Goal: Task Accomplishment & Management: Manage account settings

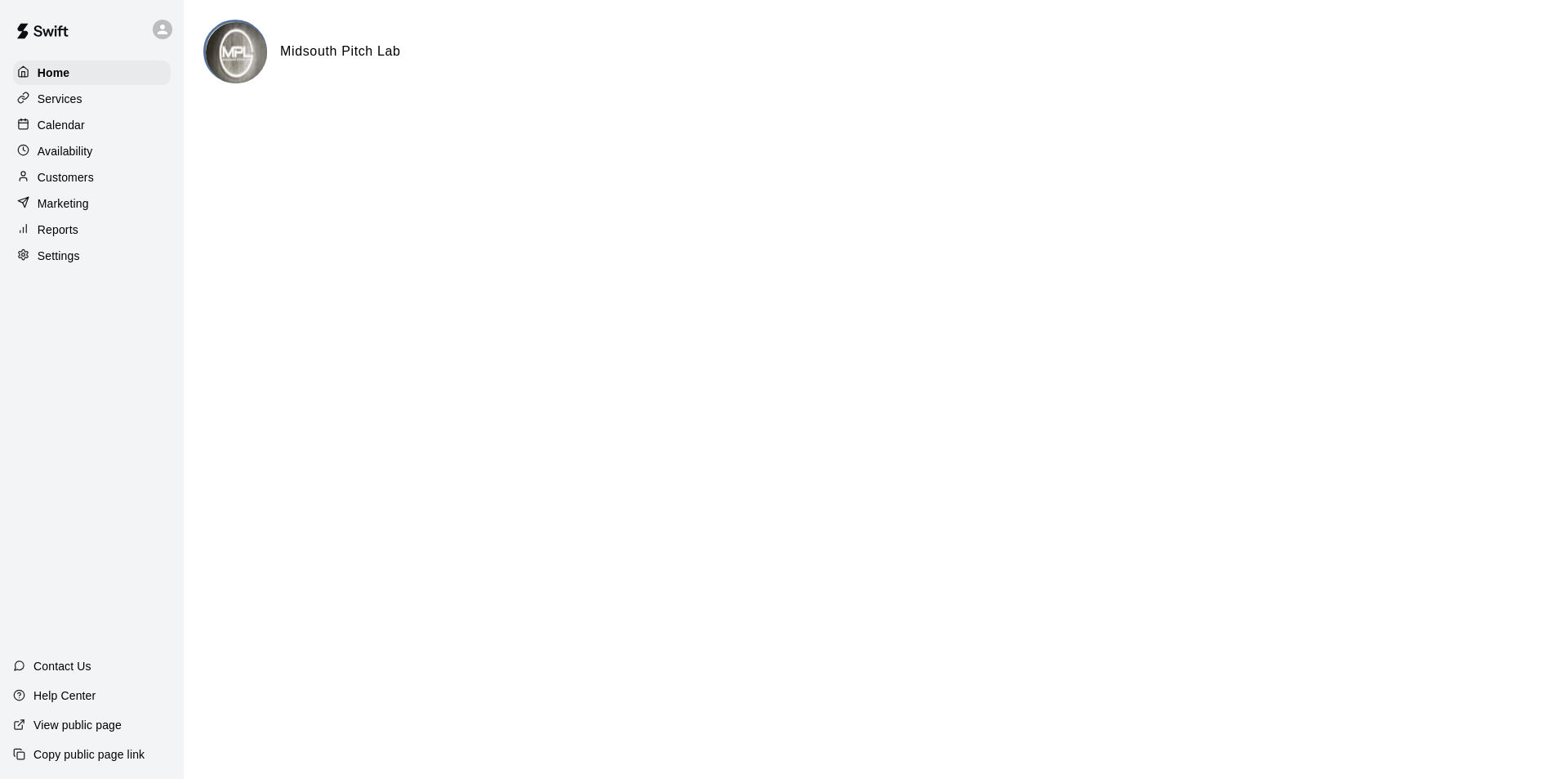
click at [47, 130] on p "Calendar" at bounding box center [61, 125] width 47 height 17
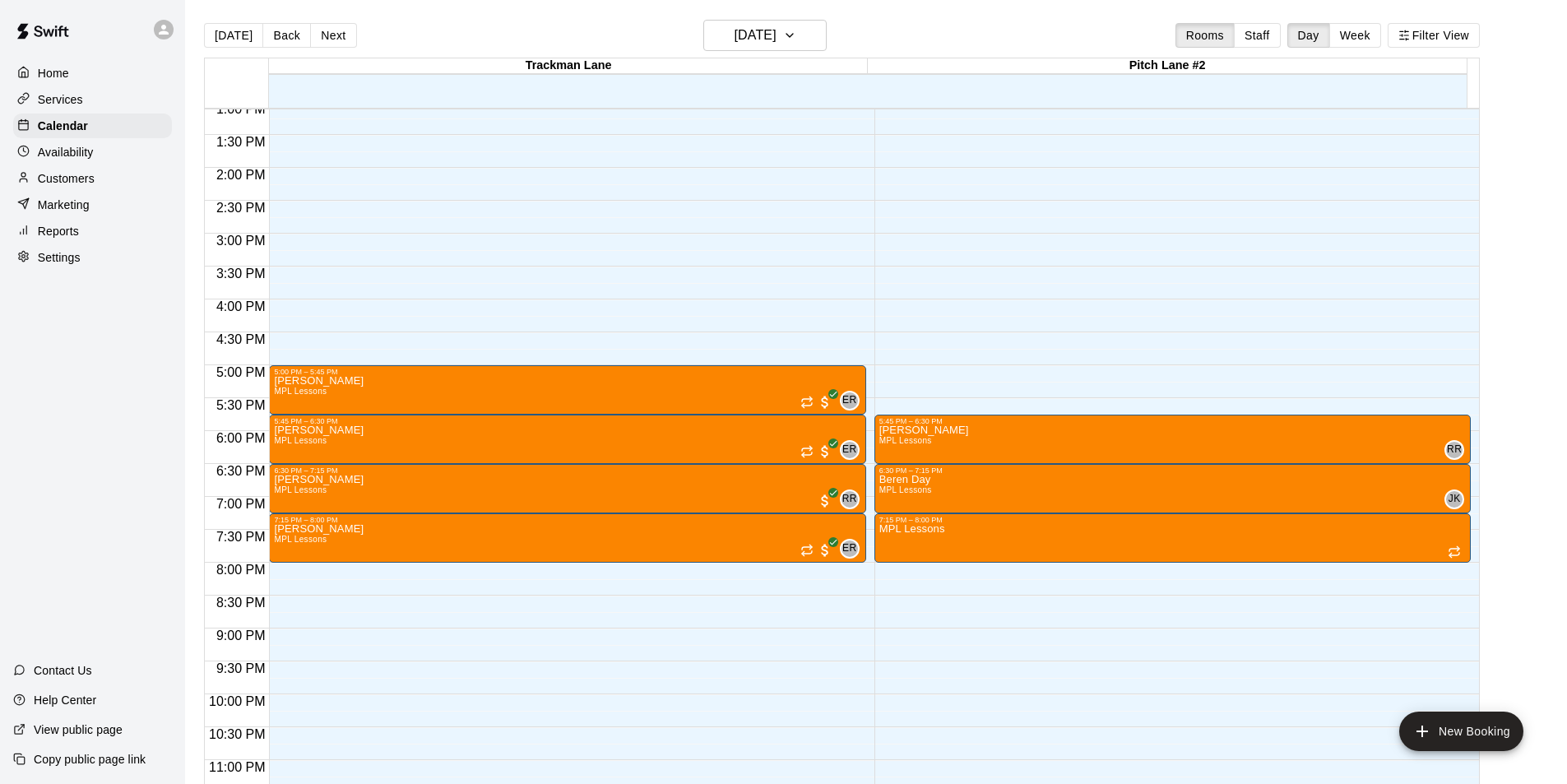
scroll to position [887, 0]
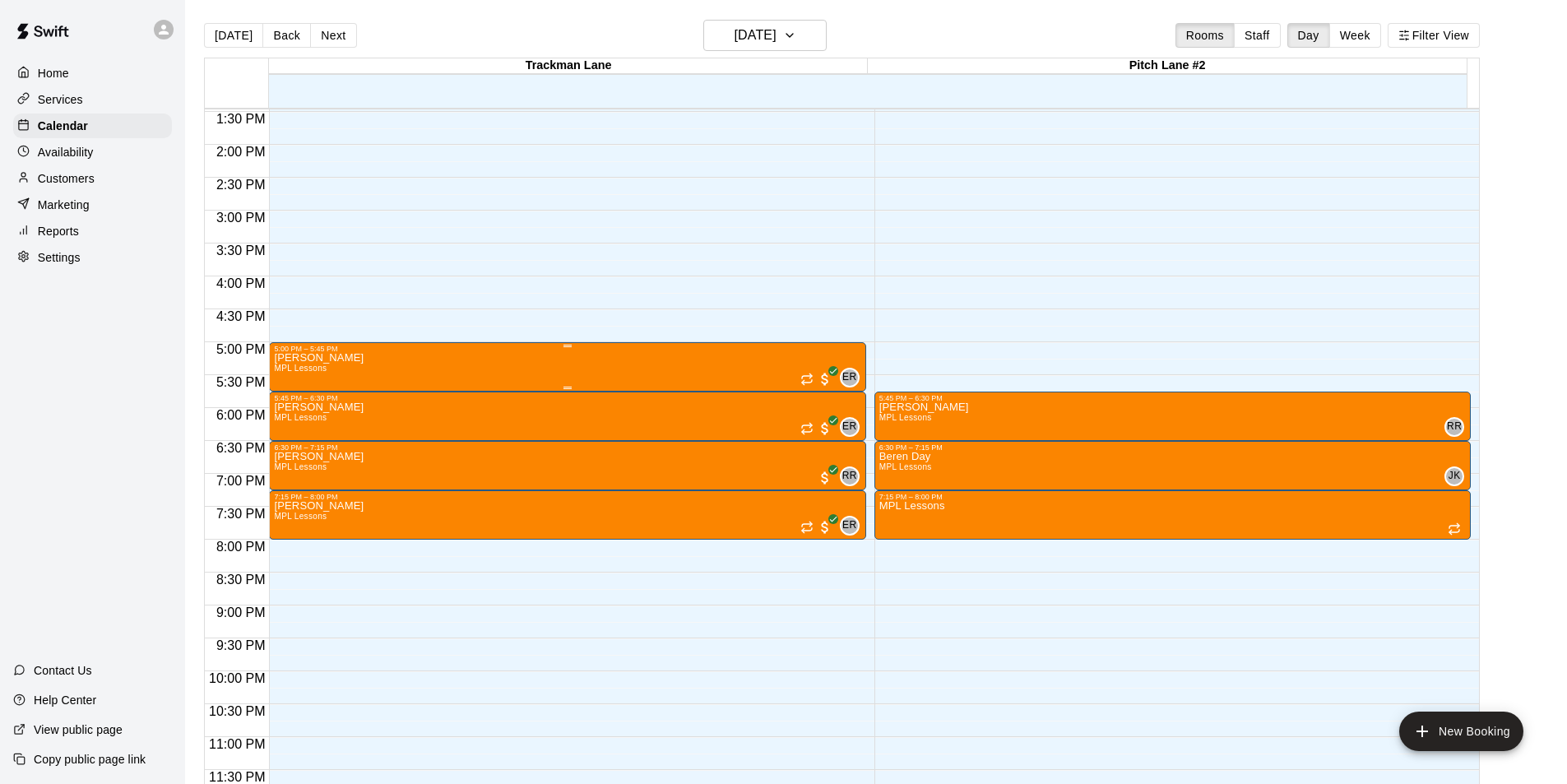
drag, startPoint x: 581, startPoint y: 365, endPoint x: 518, endPoint y: 357, distance: 63.5
click at [518, 357] on div "[PERSON_NAME] MPL Lessons ER 0" at bounding box center [567, 744] width 587 height 784
click at [292, 446] on icon "delete" at bounding box center [290, 449] width 11 height 15
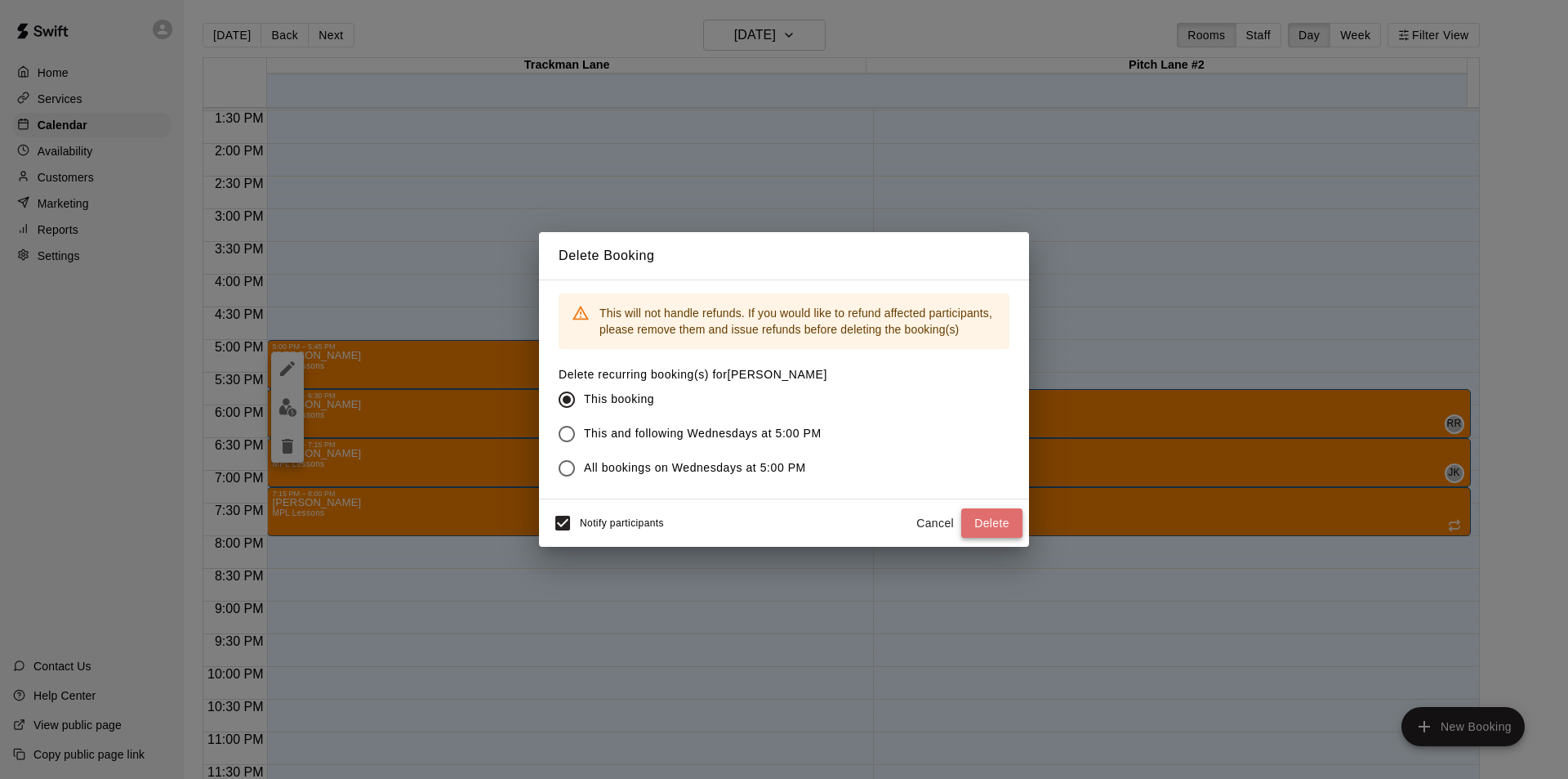
click at [1001, 527] on button "Delete" at bounding box center [992, 523] width 61 height 30
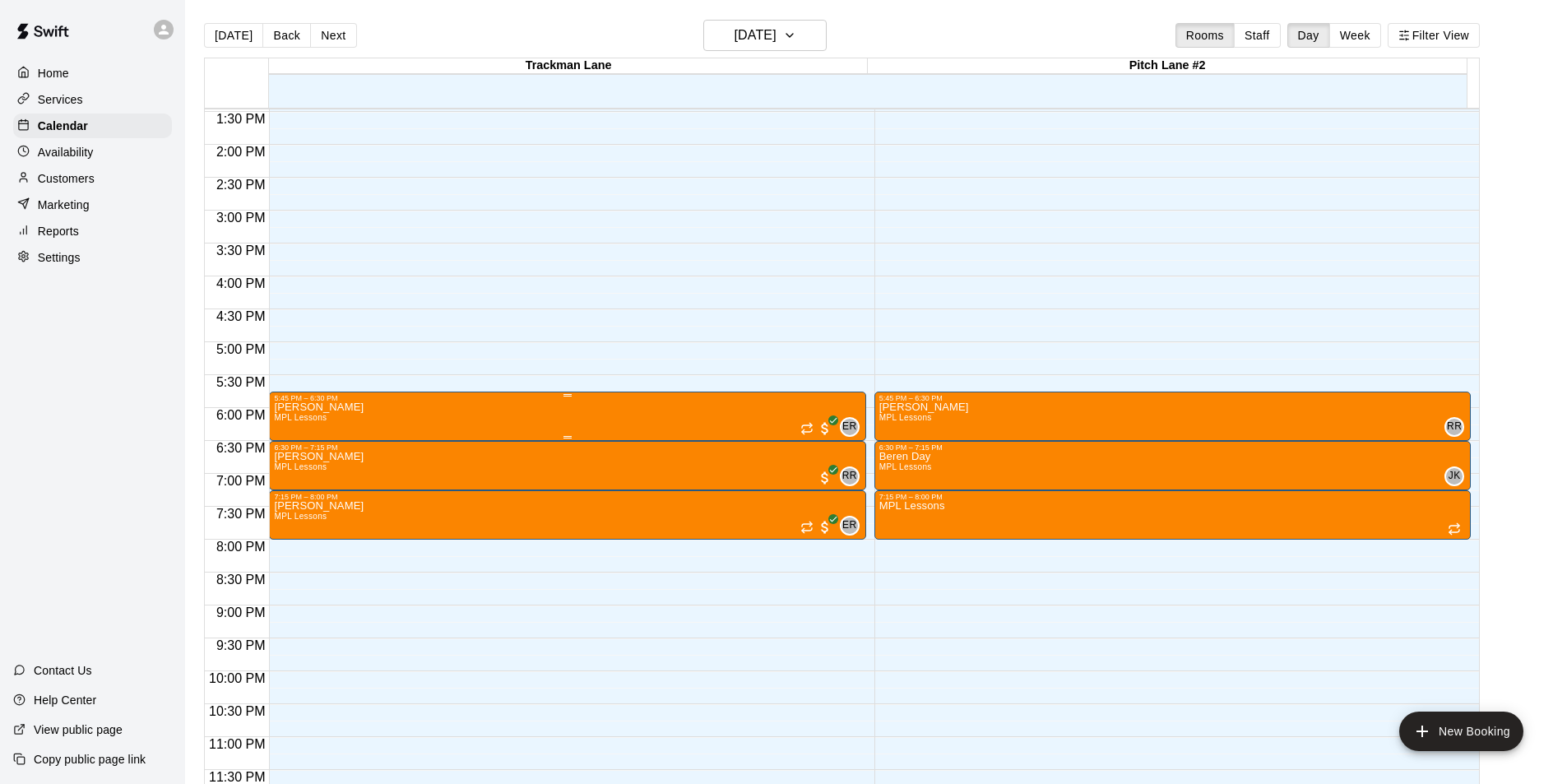
click at [367, 401] on div "5:45 PM – 6:30 PM" at bounding box center [567, 397] width 587 height 8
click at [291, 484] on icon "delete" at bounding box center [290, 488] width 11 height 15
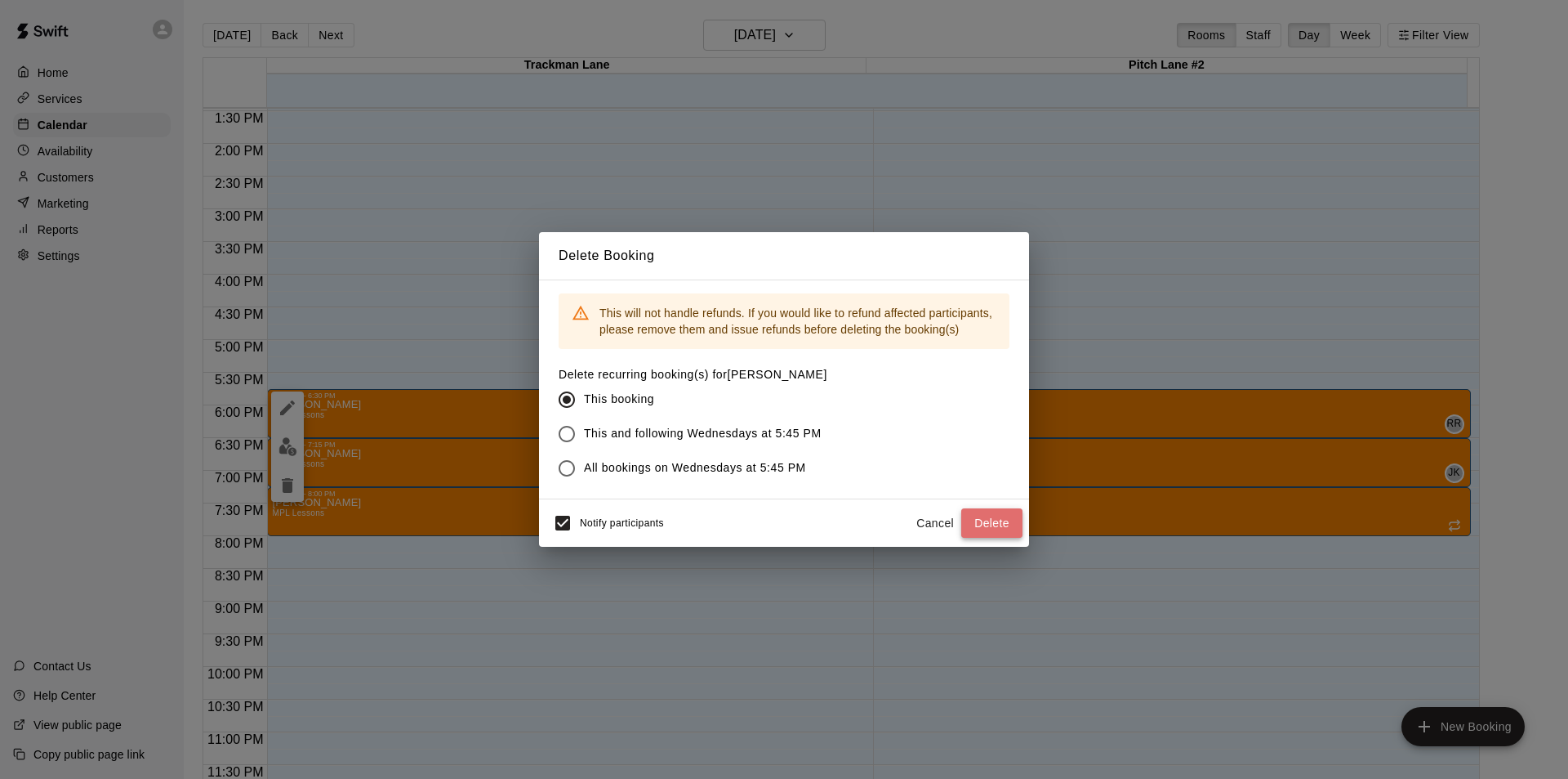
click at [985, 523] on button "Delete" at bounding box center [992, 523] width 61 height 30
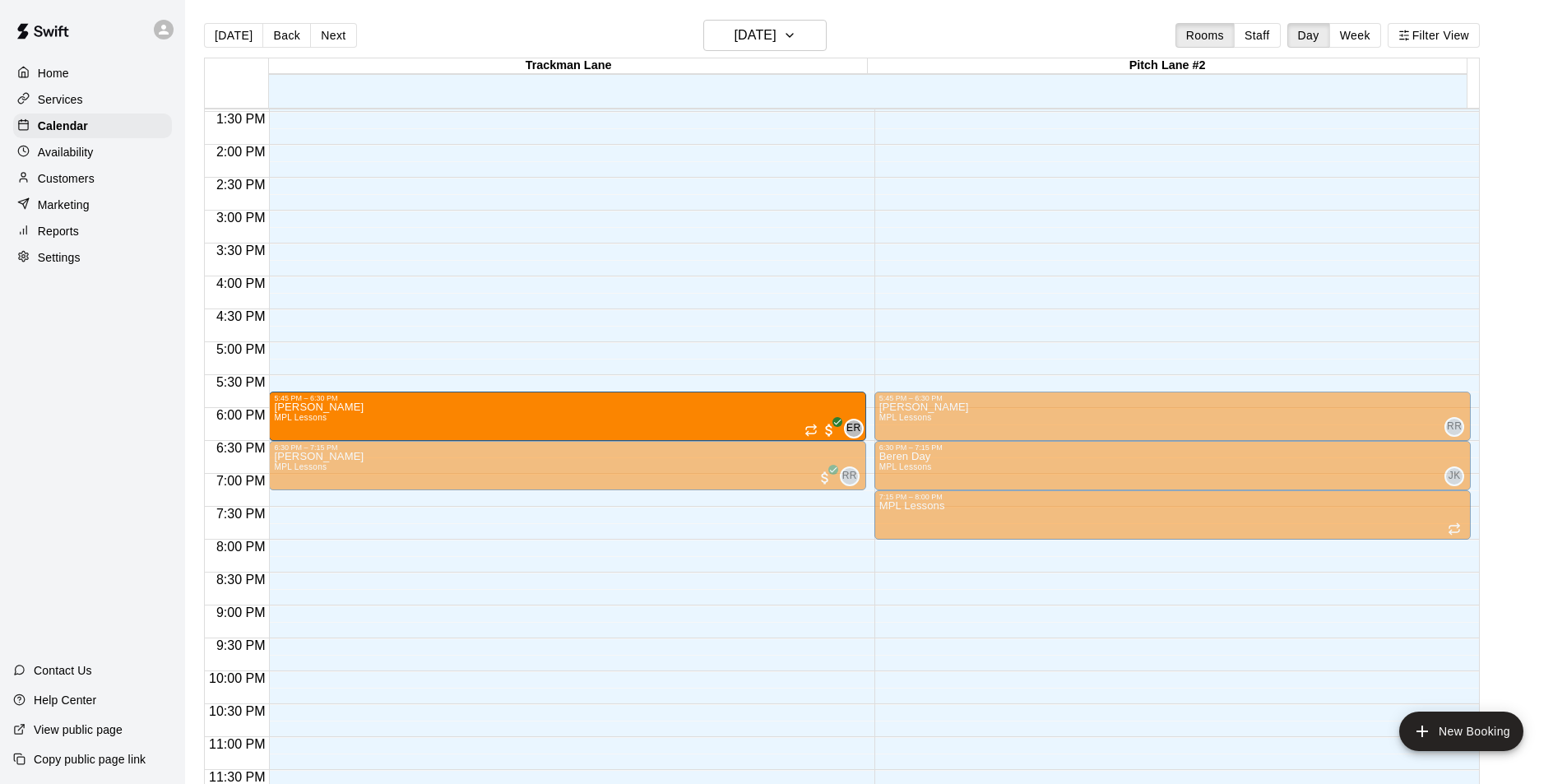
drag, startPoint x: 434, startPoint y: 521, endPoint x: 421, endPoint y: 425, distance: 96.9
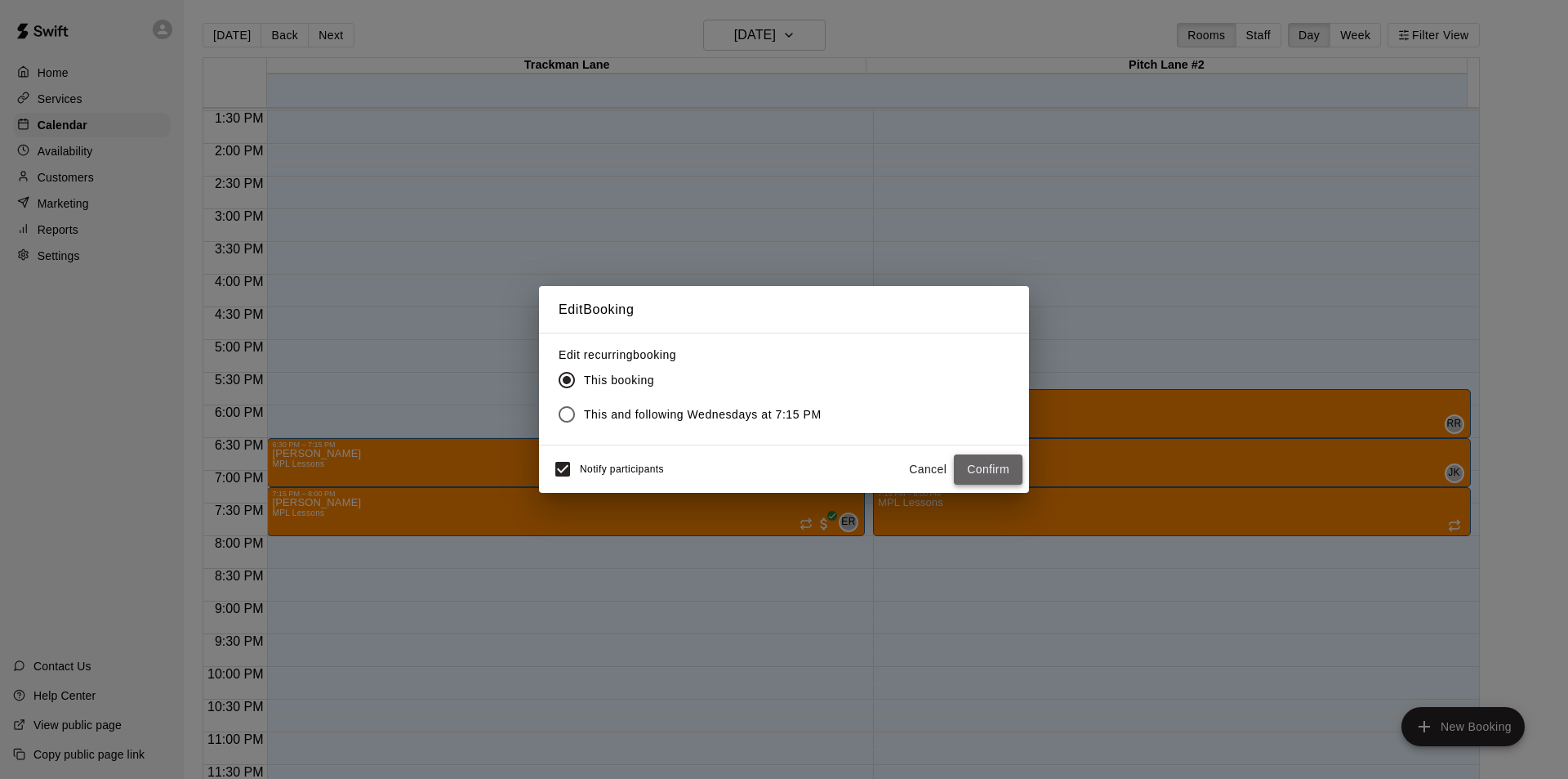
click at [976, 464] on button "Confirm" at bounding box center [988, 469] width 68 height 30
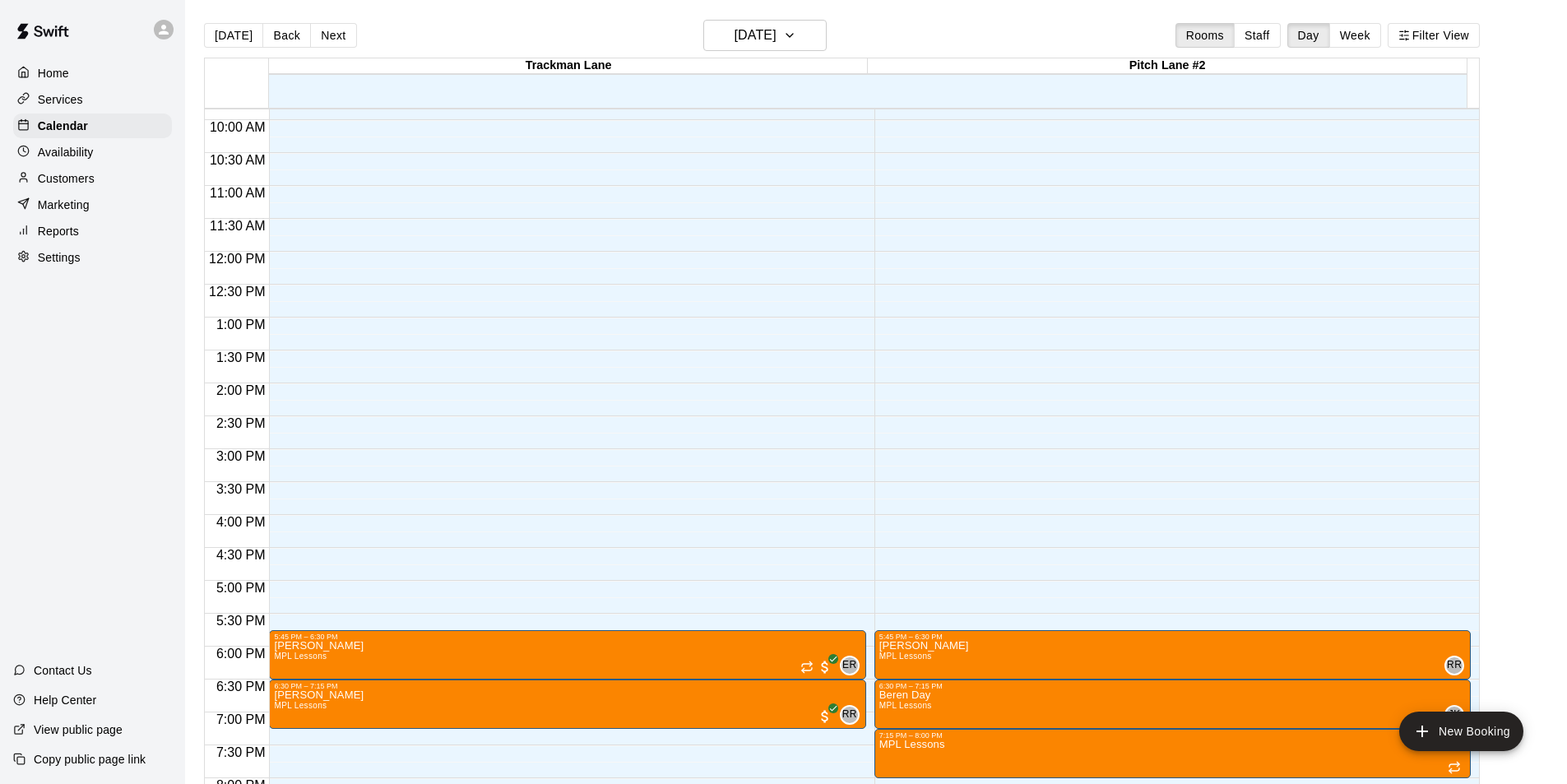
scroll to position [640, 0]
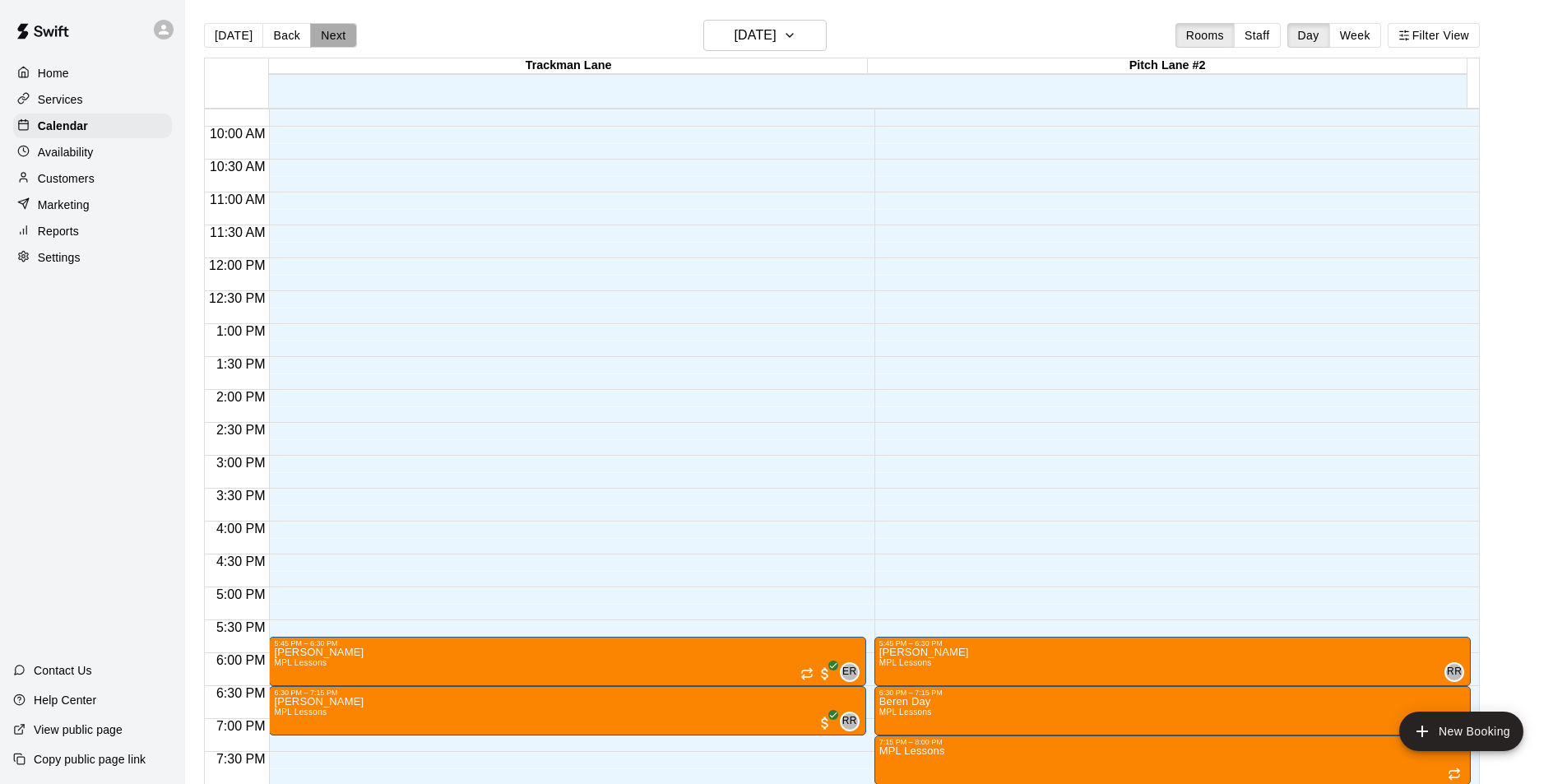
click at [320, 36] on button "Next" at bounding box center [333, 35] width 46 height 25
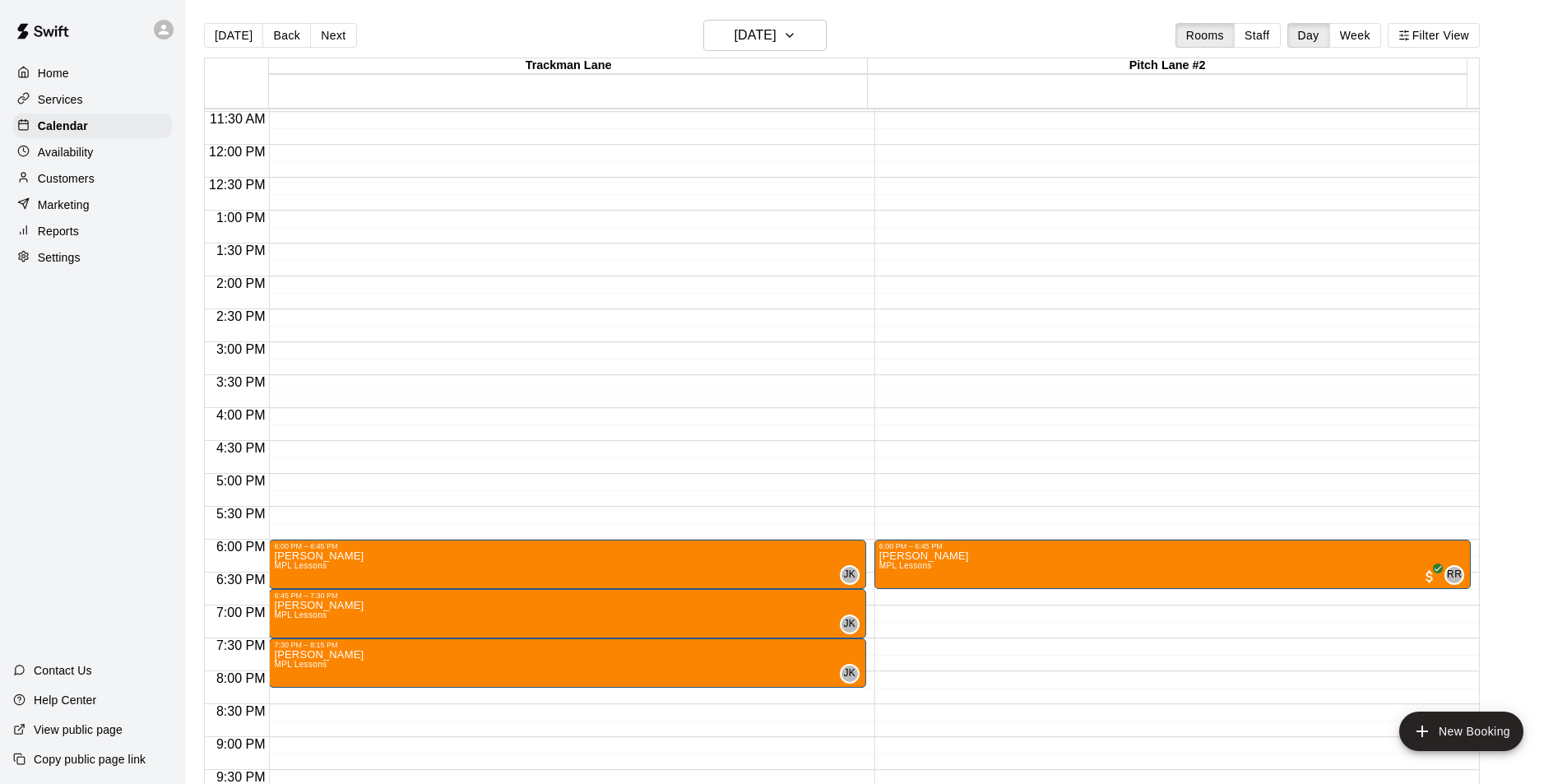
scroll to position [805, 0]
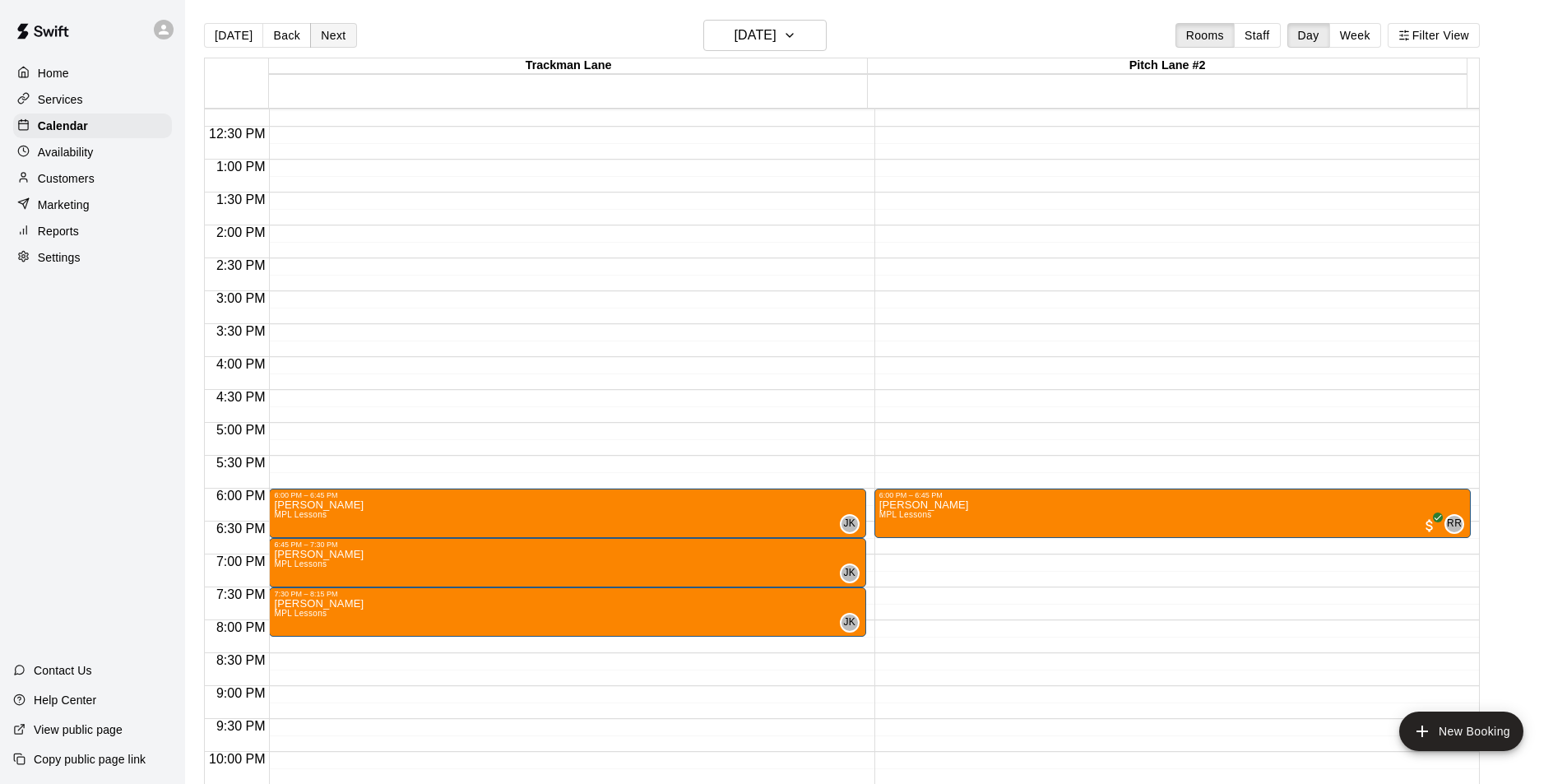
click at [332, 40] on button "Next" at bounding box center [333, 35] width 46 height 25
